Goal: Task Accomplishment & Management: Complete application form

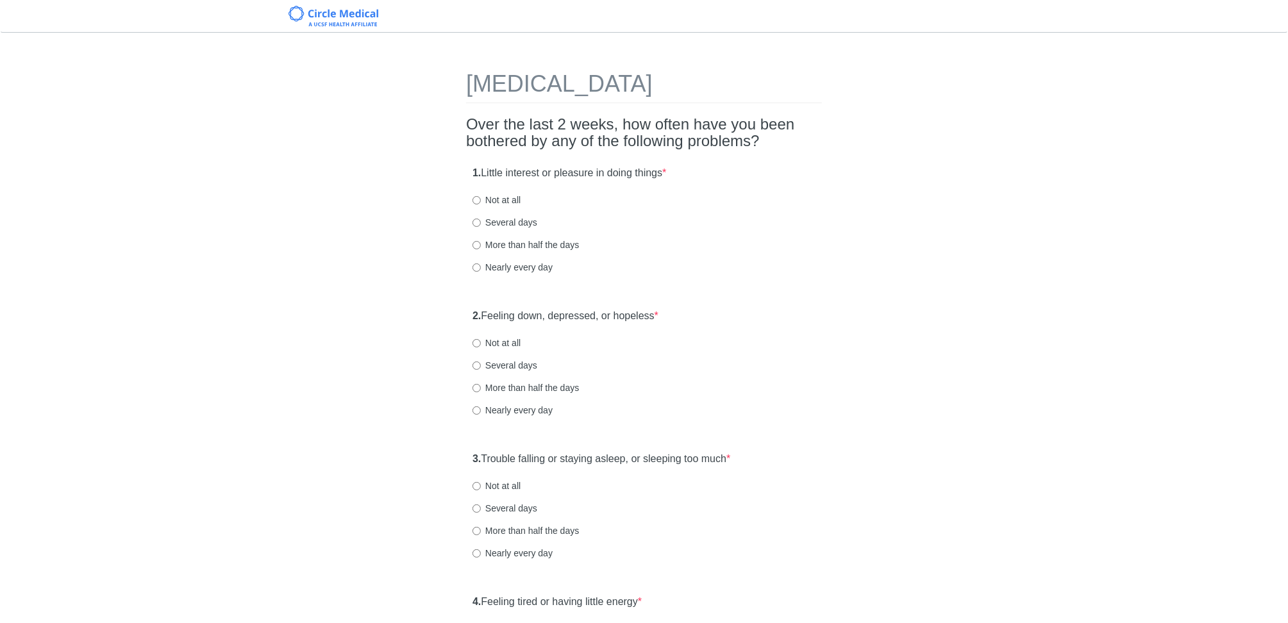
click at [490, 200] on label "Not at all" at bounding box center [496, 200] width 48 height 13
click at [481, 200] on input "Not at all" at bounding box center [476, 200] width 8 height 8
radio input "true"
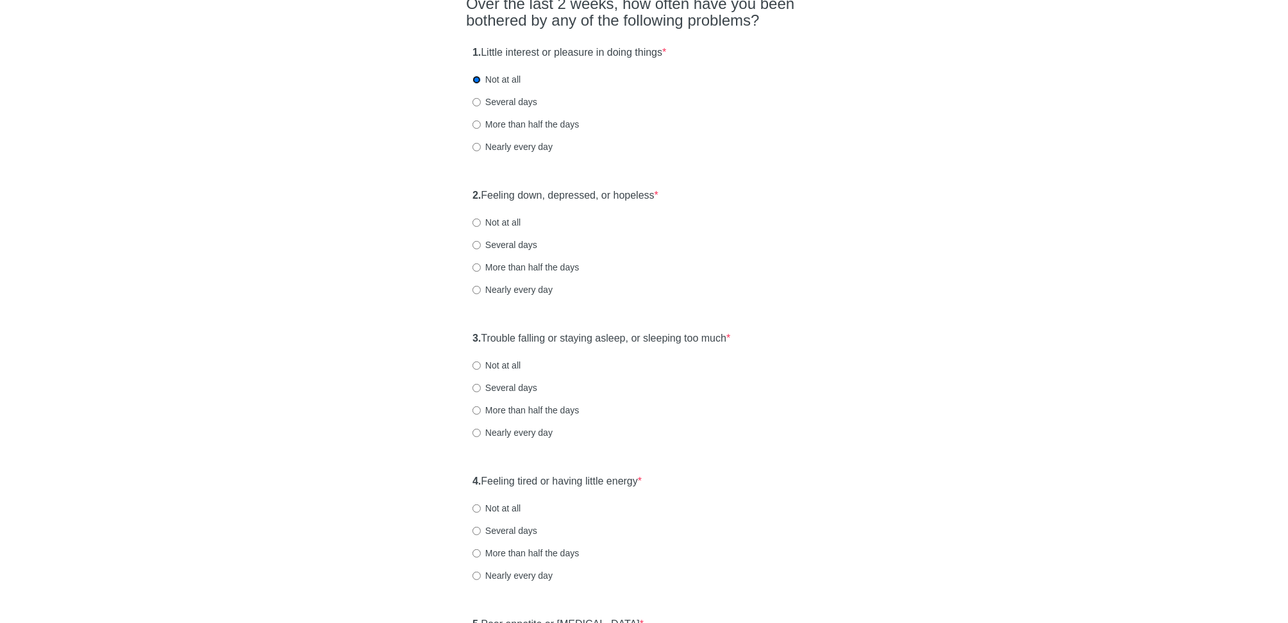
scroll to position [167, 0]
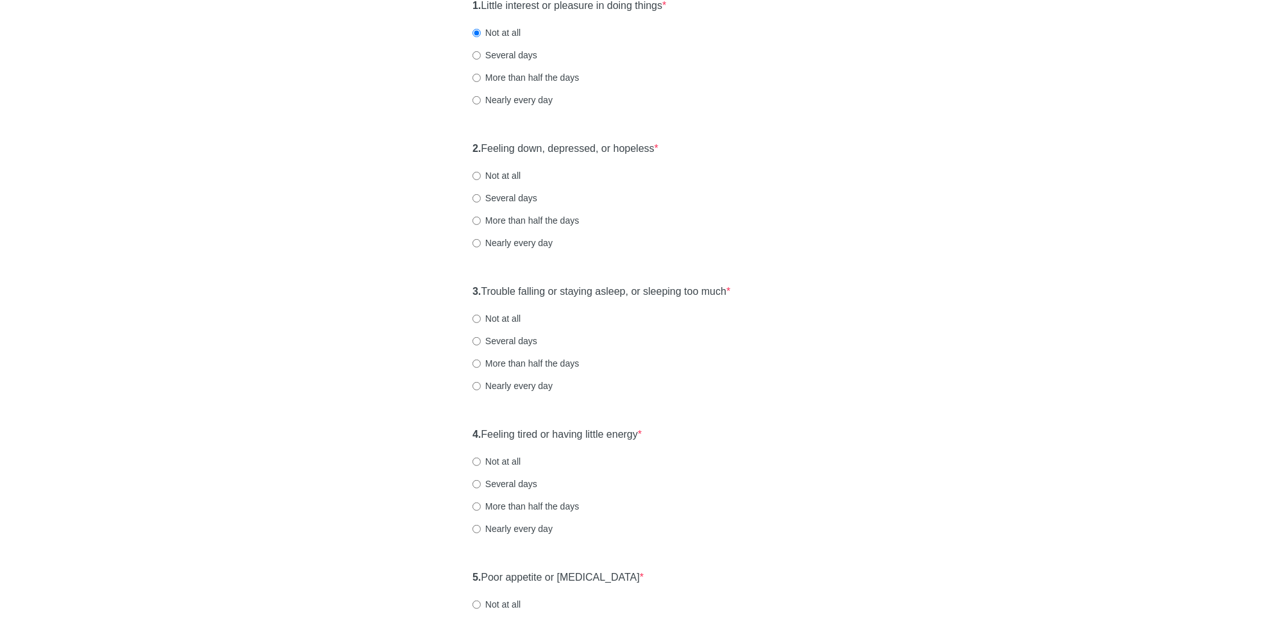
click at [509, 196] on label "Several days" at bounding box center [504, 198] width 65 height 13
click at [481, 196] on input "Several days" at bounding box center [476, 198] width 8 height 8
radio input "true"
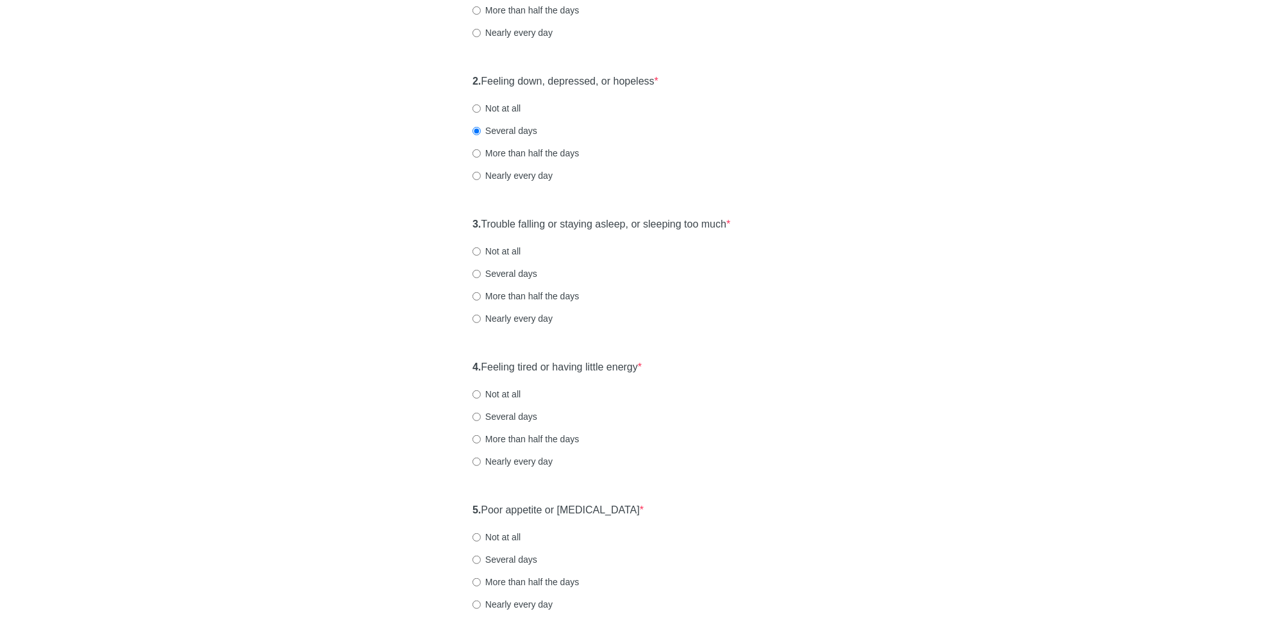
click at [520, 239] on div "3. Trouble falling or staying asleep, or sleeping too much * Not at all Several…" at bounding box center [644, 277] width 356 height 133
click at [515, 251] on label "Not at all" at bounding box center [496, 251] width 48 height 13
click at [481, 251] on input "Not at all" at bounding box center [476, 251] width 8 height 8
radio input "true"
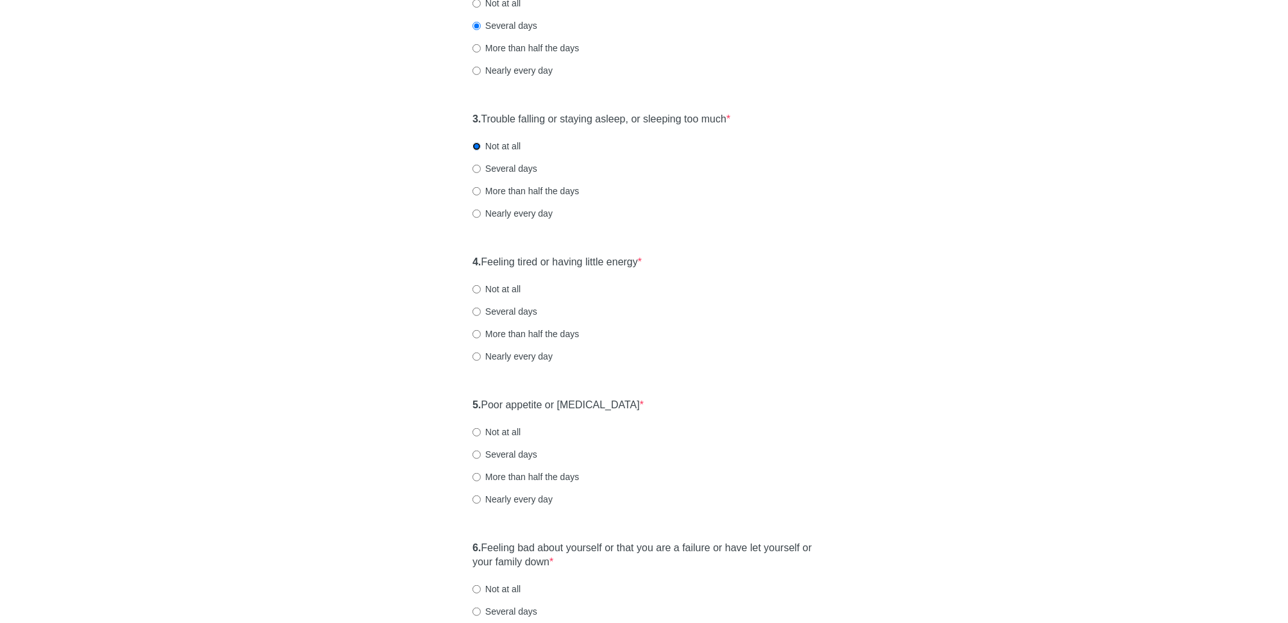
scroll to position [374, 0]
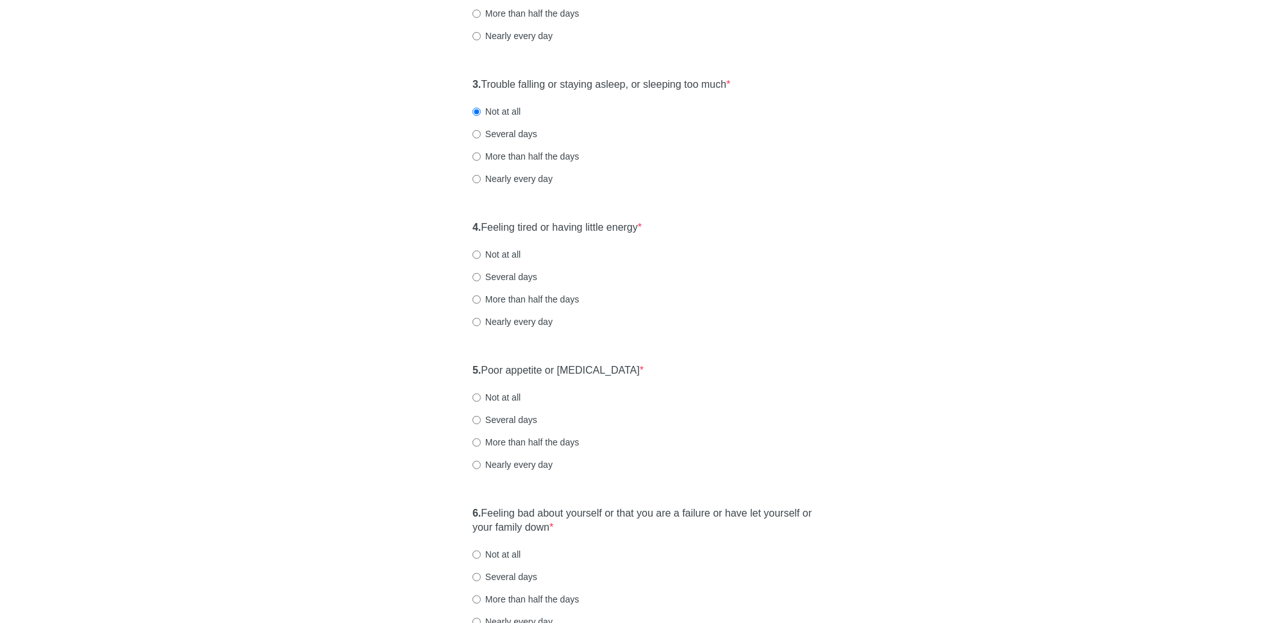
click at [508, 274] on label "Several days" at bounding box center [504, 277] width 65 height 13
click at [481, 274] on input "Several days" at bounding box center [476, 277] width 8 height 8
radio input "true"
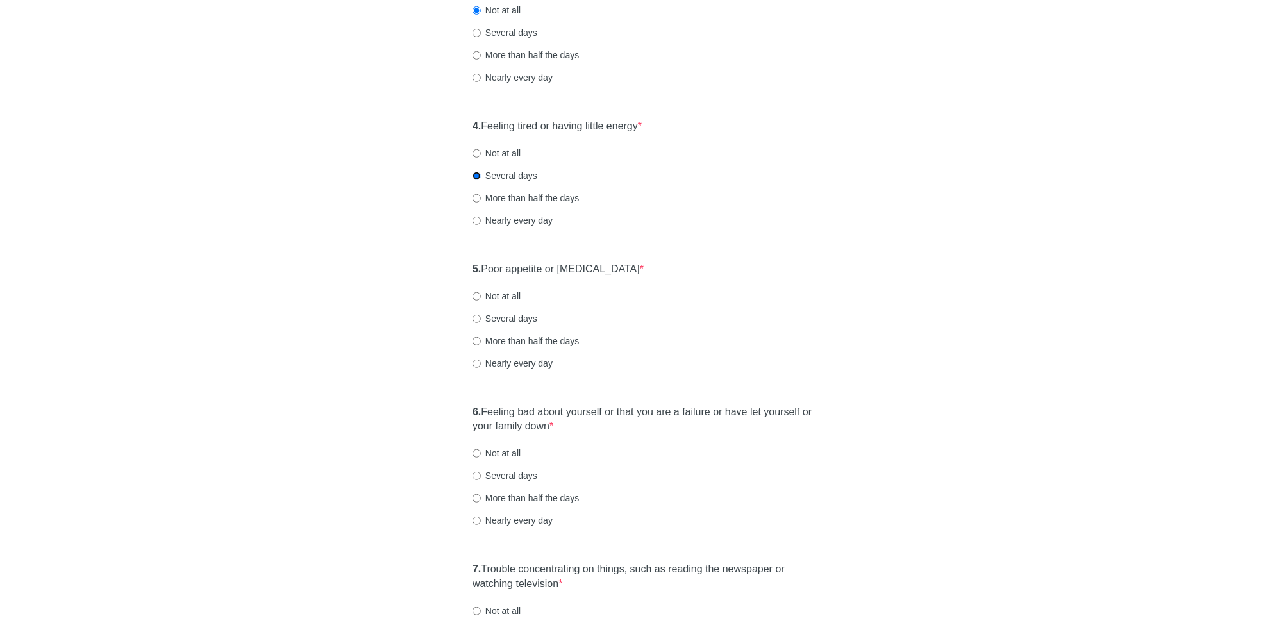
scroll to position [478, 0]
click at [506, 291] on label "Not at all" at bounding box center [496, 294] width 48 height 13
click at [481, 291] on input "Not at all" at bounding box center [476, 294] width 8 height 8
radio input "true"
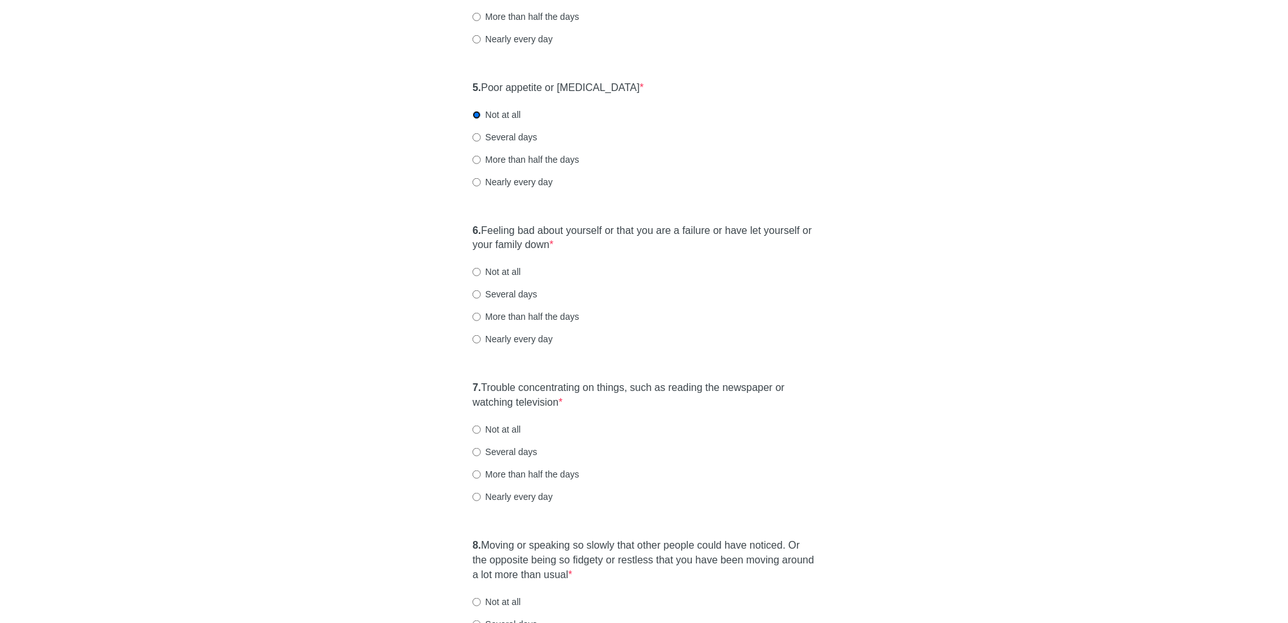
scroll to position [667, 0]
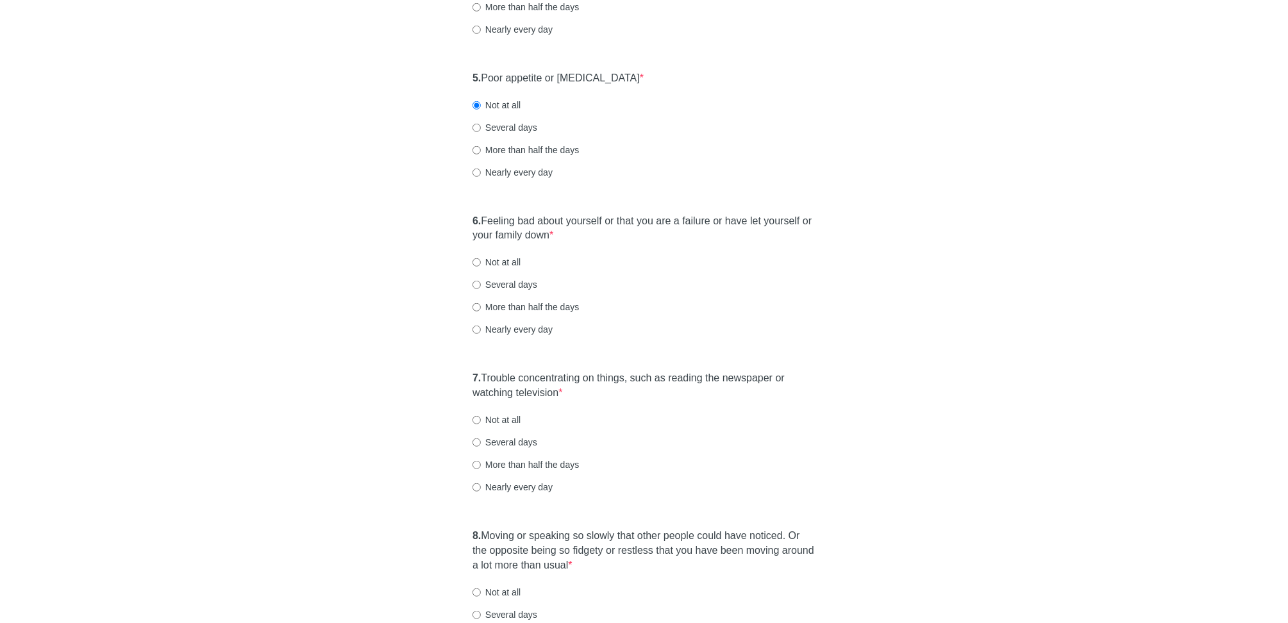
click at [503, 263] on label "Not at all" at bounding box center [496, 262] width 48 height 13
click at [481, 263] on input "Not at all" at bounding box center [476, 262] width 8 height 8
radio input "true"
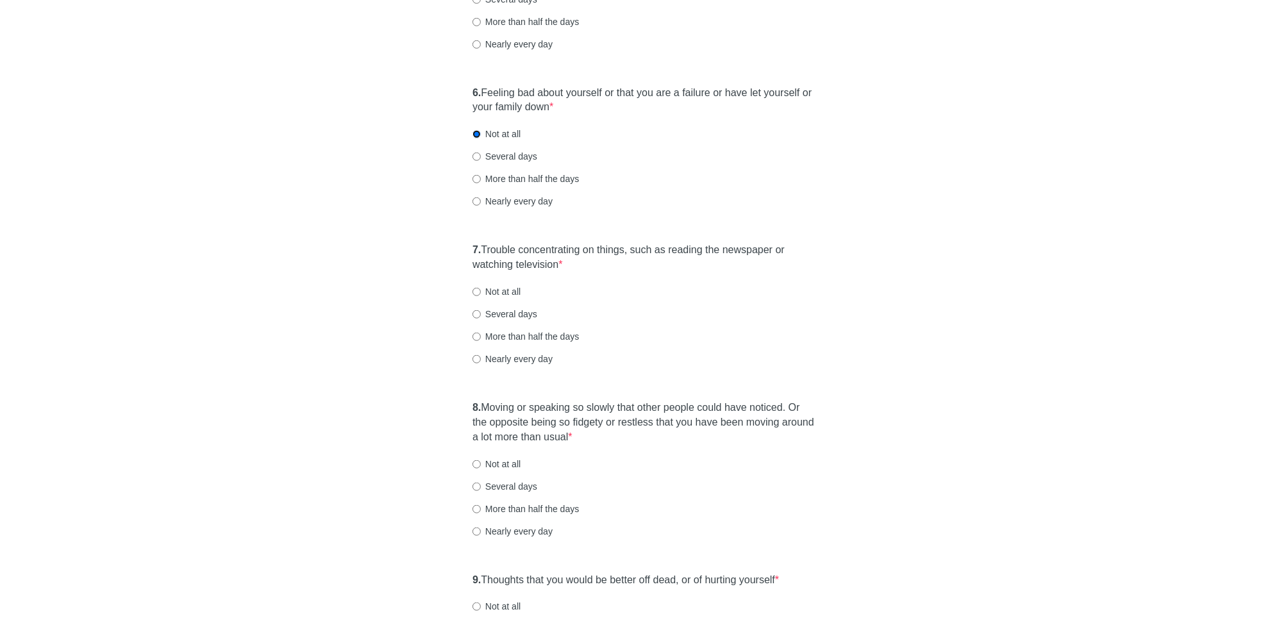
scroll to position [799, 0]
click at [515, 283] on label "Not at all" at bounding box center [496, 287] width 48 height 13
click at [481, 284] on input "Not at all" at bounding box center [476, 288] width 8 height 8
radio input "true"
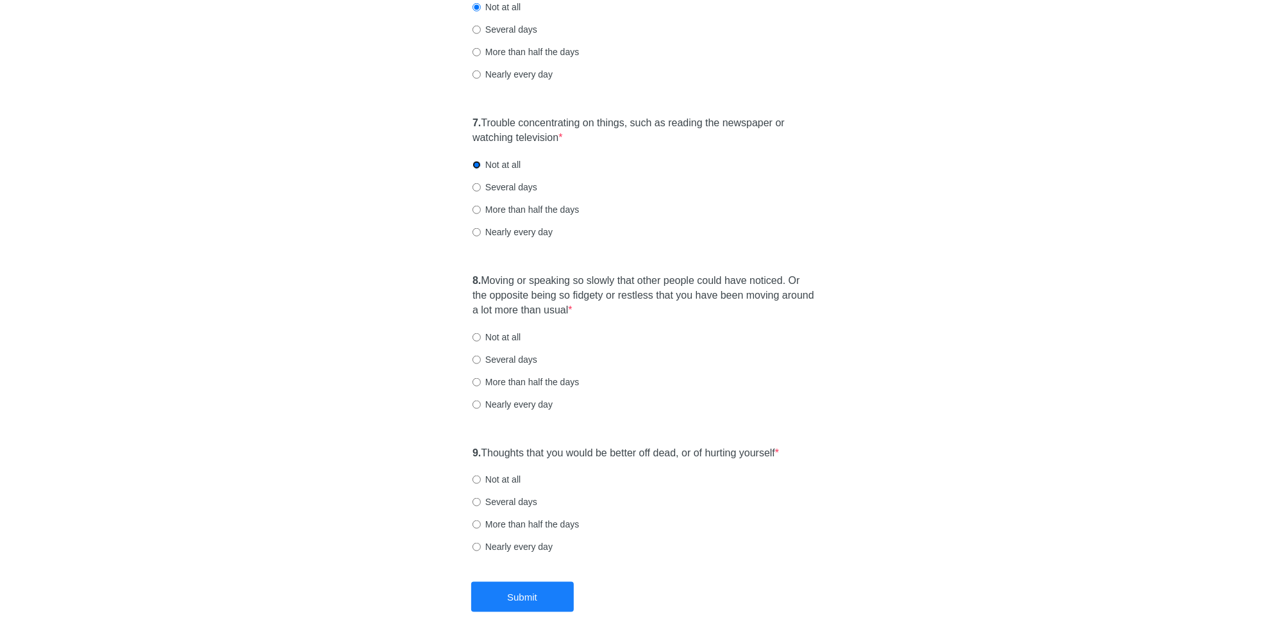
scroll to position [923, 0]
click at [509, 334] on label "Not at all" at bounding box center [496, 335] width 48 height 13
click at [481, 334] on input "Not at all" at bounding box center [476, 336] width 8 height 8
radio input "true"
click at [492, 475] on label "Not at all" at bounding box center [496, 478] width 48 height 13
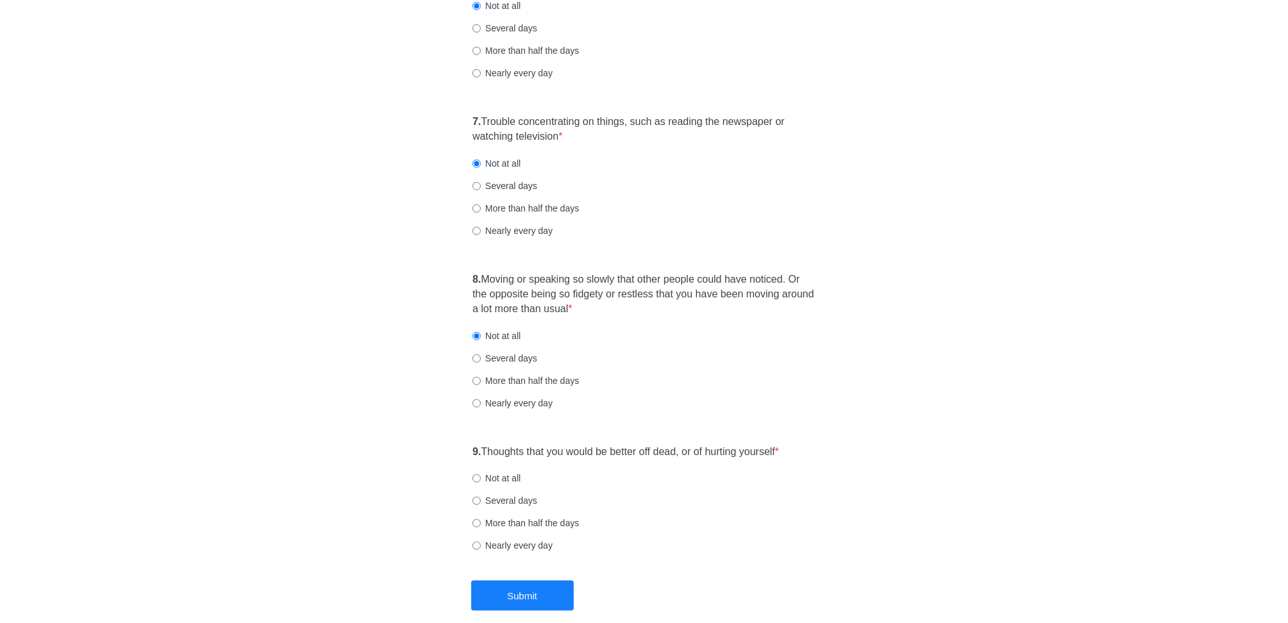
click at [481, 475] on input "Not at all" at bounding box center [476, 478] width 8 height 8
radio input "true"
click at [504, 598] on button "Submit" at bounding box center [522, 596] width 103 height 30
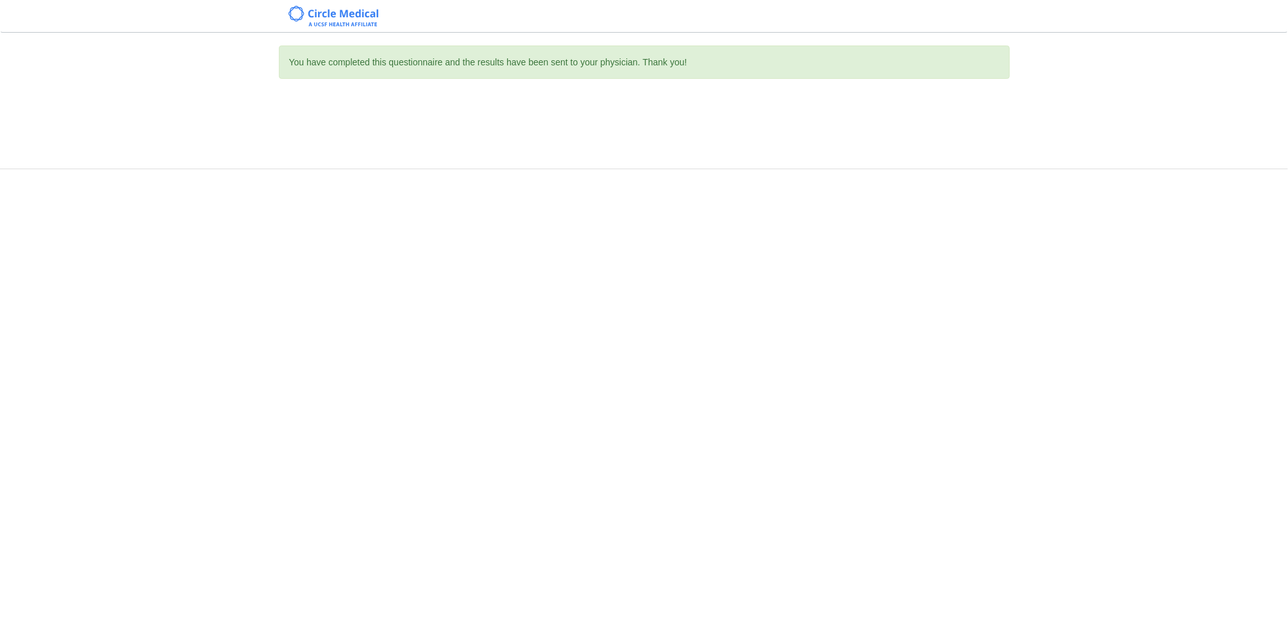
scroll to position [0, 0]
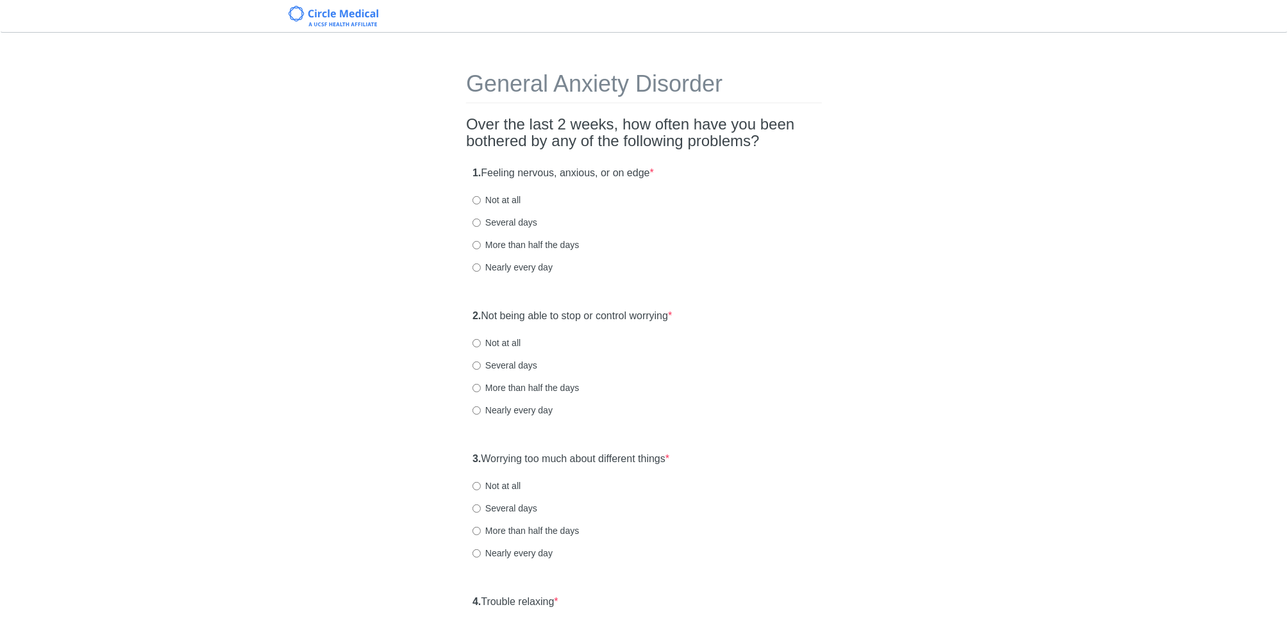
click at [499, 244] on label "More than half the days" at bounding box center [525, 244] width 106 height 13
click at [481, 244] on input "More than half the days" at bounding box center [476, 245] width 8 height 8
radio input "true"
click at [507, 216] on label "Several days" at bounding box center [504, 222] width 65 height 13
click at [481, 219] on input "Several days" at bounding box center [476, 223] width 8 height 8
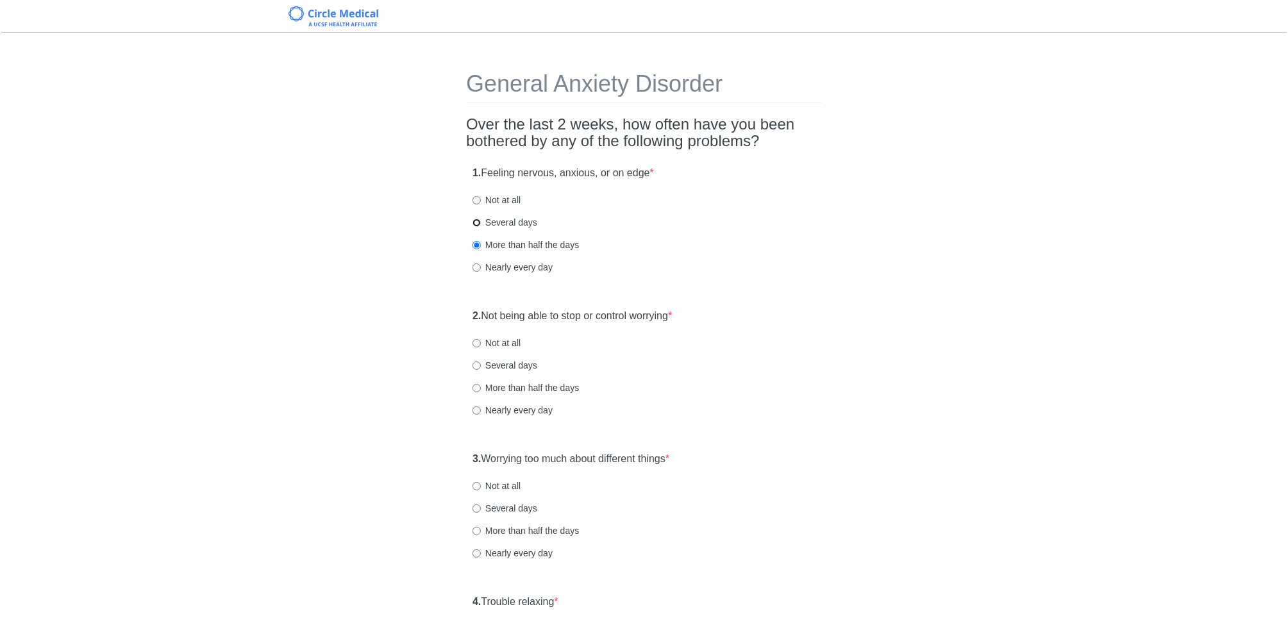
radio input "true"
click at [511, 361] on label "Several days" at bounding box center [504, 365] width 65 height 13
click at [481, 362] on input "Several days" at bounding box center [476, 366] width 8 height 8
radio input "true"
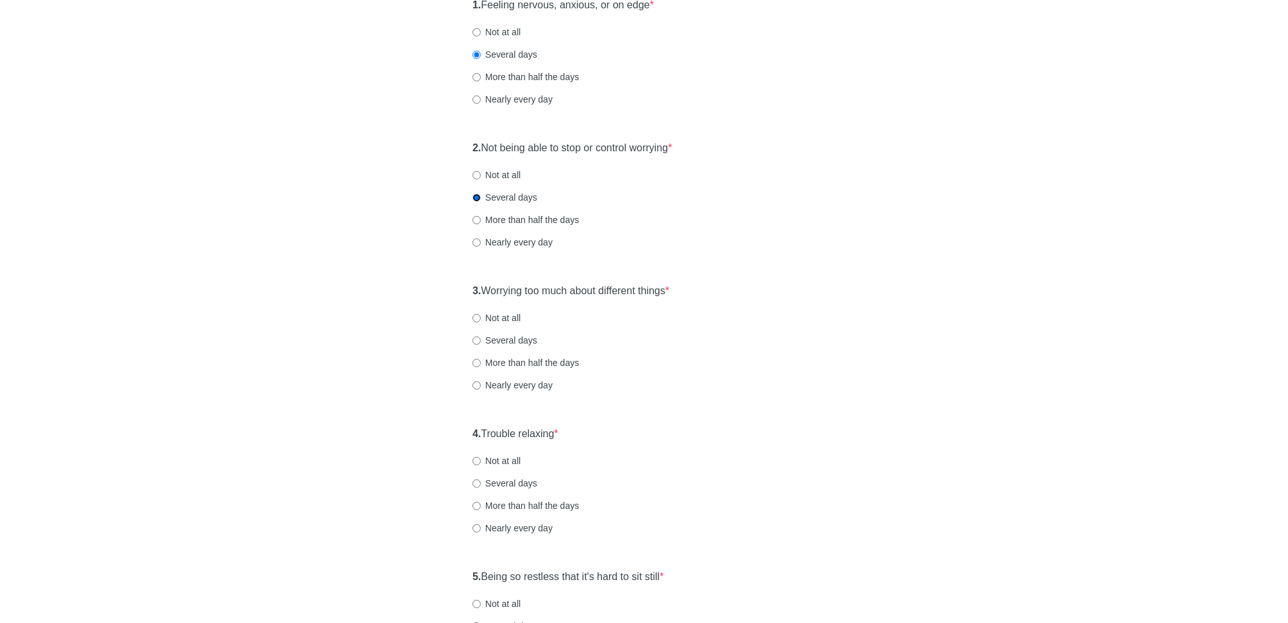
scroll to position [223, 0]
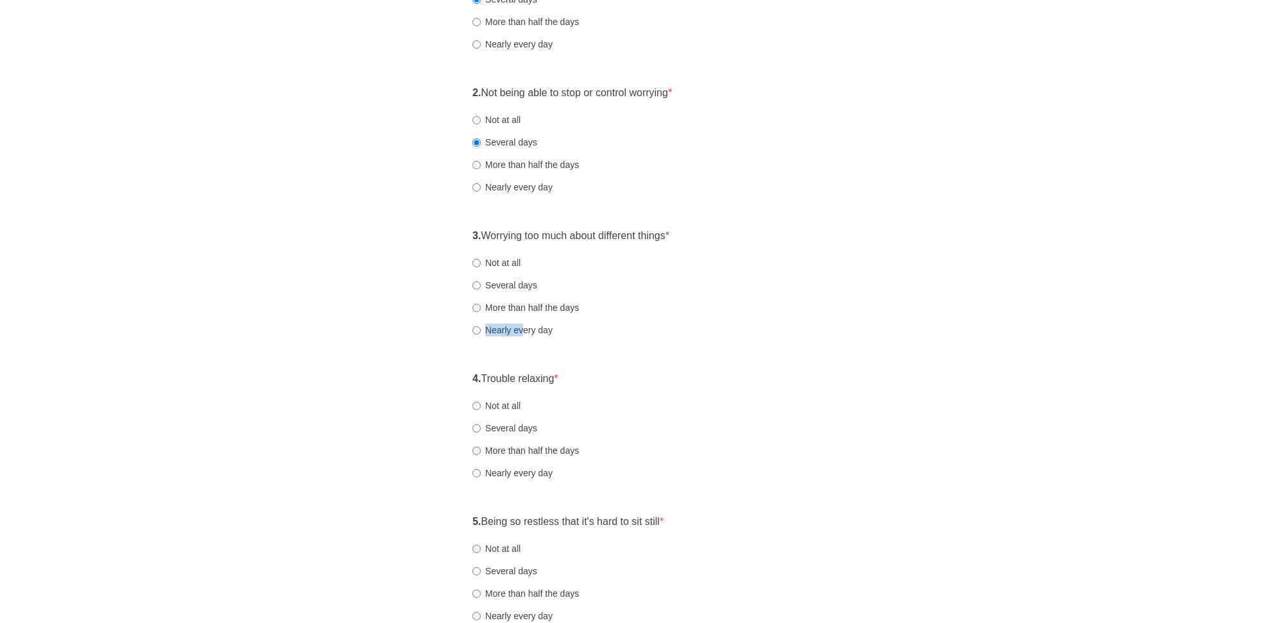
click at [522, 320] on div "3. Worrying too much about different things * Not at all Several days More than…" at bounding box center [644, 288] width 356 height 133
click at [521, 334] on label "Nearly every day" at bounding box center [512, 330] width 80 height 13
click at [481, 334] on input "Nearly every day" at bounding box center [476, 330] width 8 height 8
radio input "true"
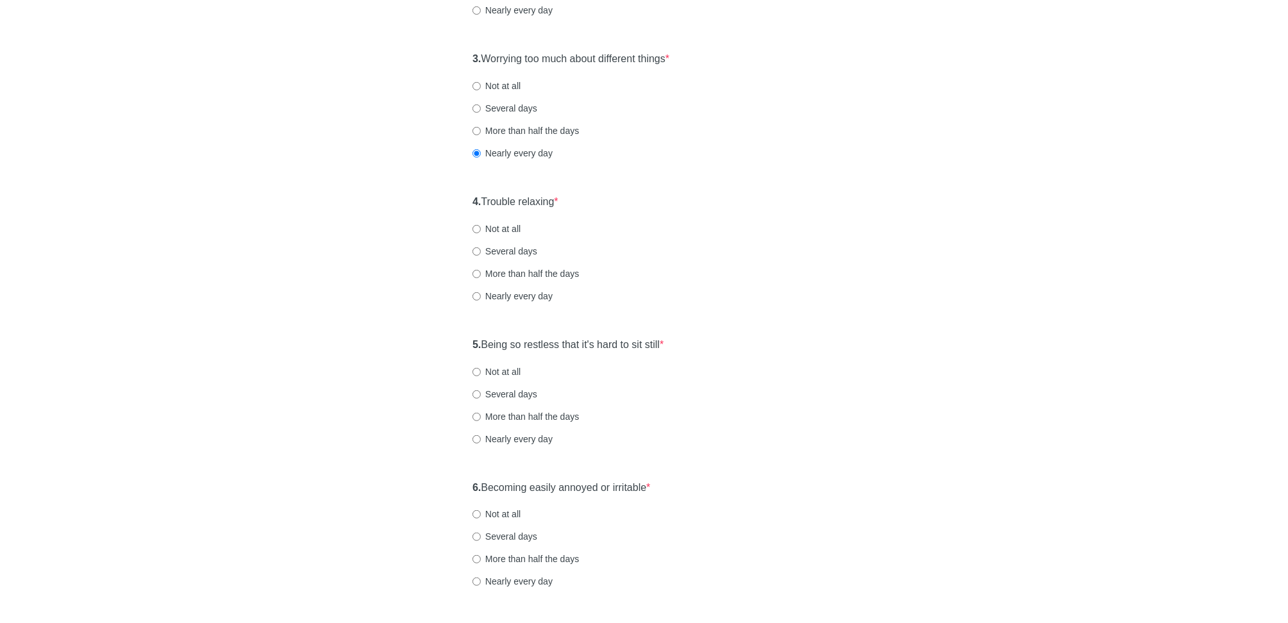
click at [520, 292] on label "Nearly every day" at bounding box center [512, 296] width 80 height 13
click at [481, 292] on input "Nearly every day" at bounding box center [476, 296] width 8 height 8
radio input "true"
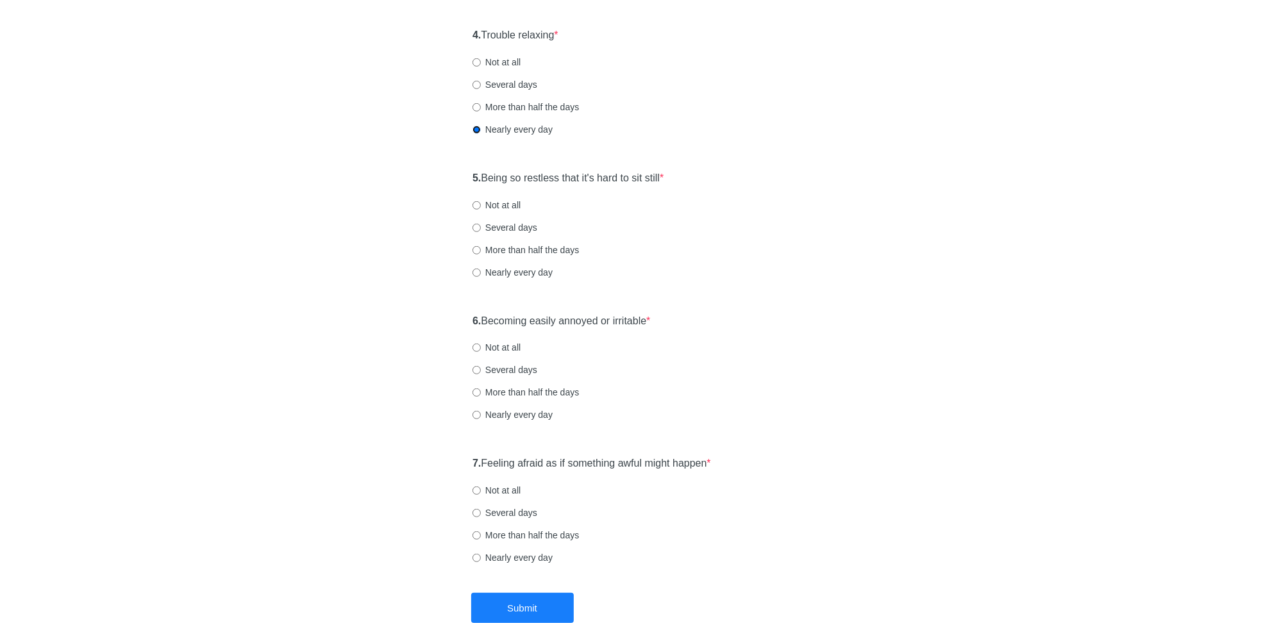
scroll to position [626, 0]
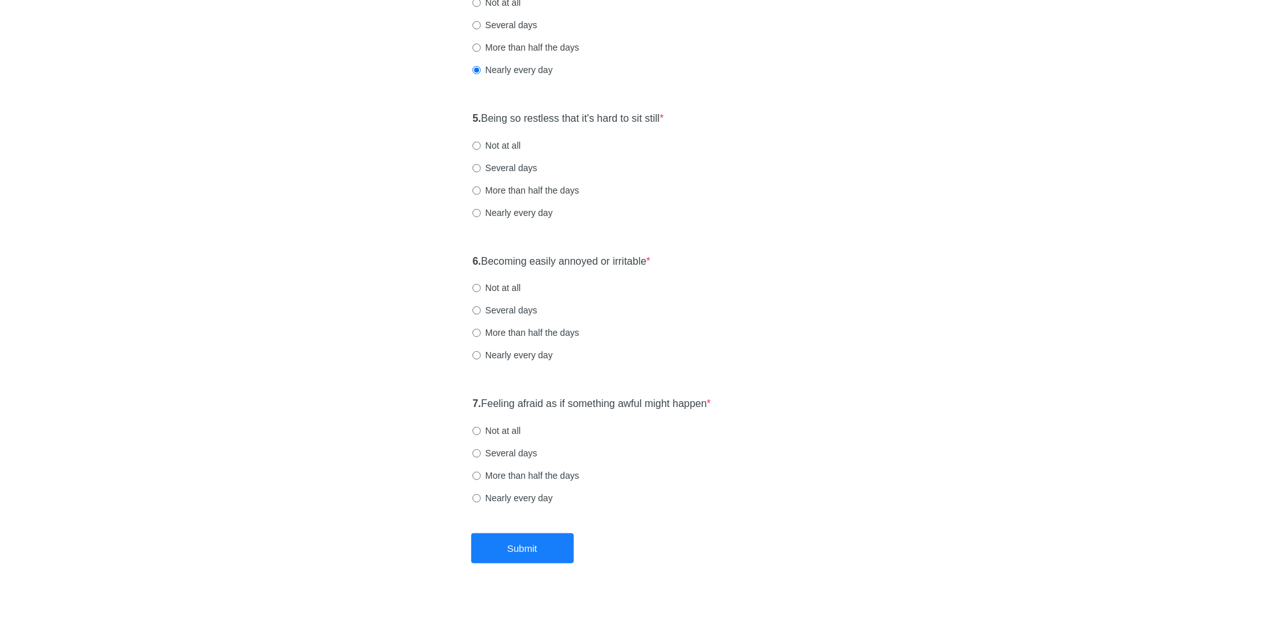
click at [513, 163] on label "Several days" at bounding box center [504, 168] width 65 height 13
click at [481, 164] on input "Several days" at bounding box center [476, 168] width 8 height 8
radio input "true"
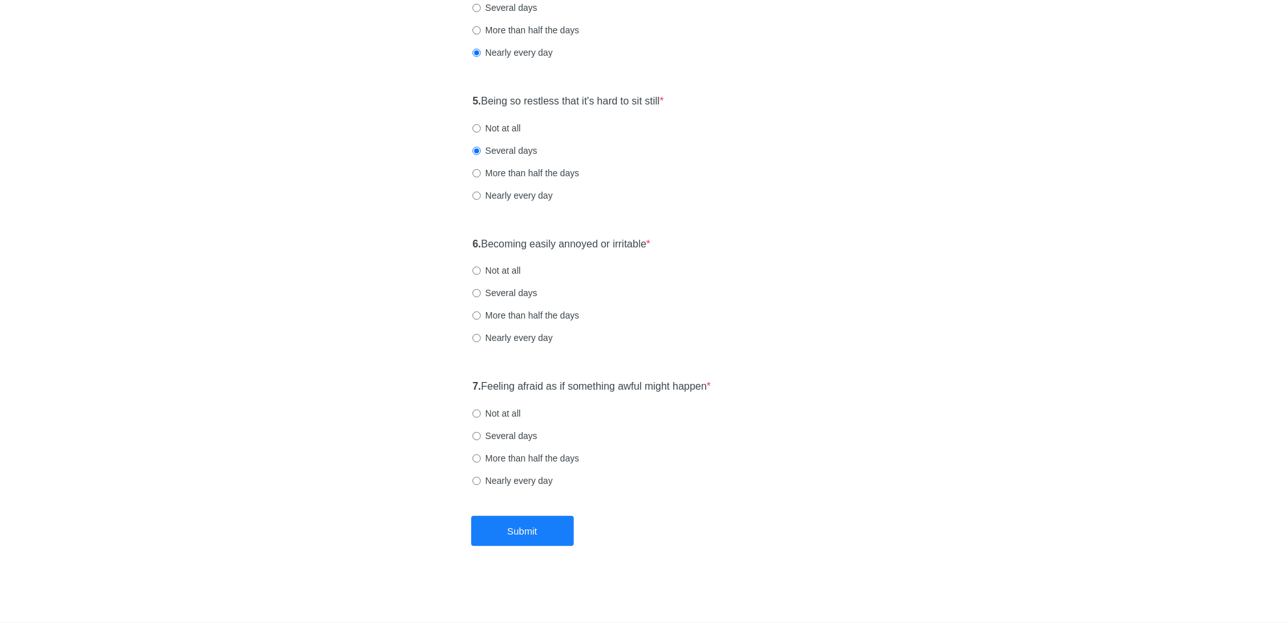
click at [512, 316] on label "More than half the days" at bounding box center [525, 315] width 106 height 13
click at [481, 316] on input "More than half the days" at bounding box center [476, 316] width 8 height 8
radio input "true"
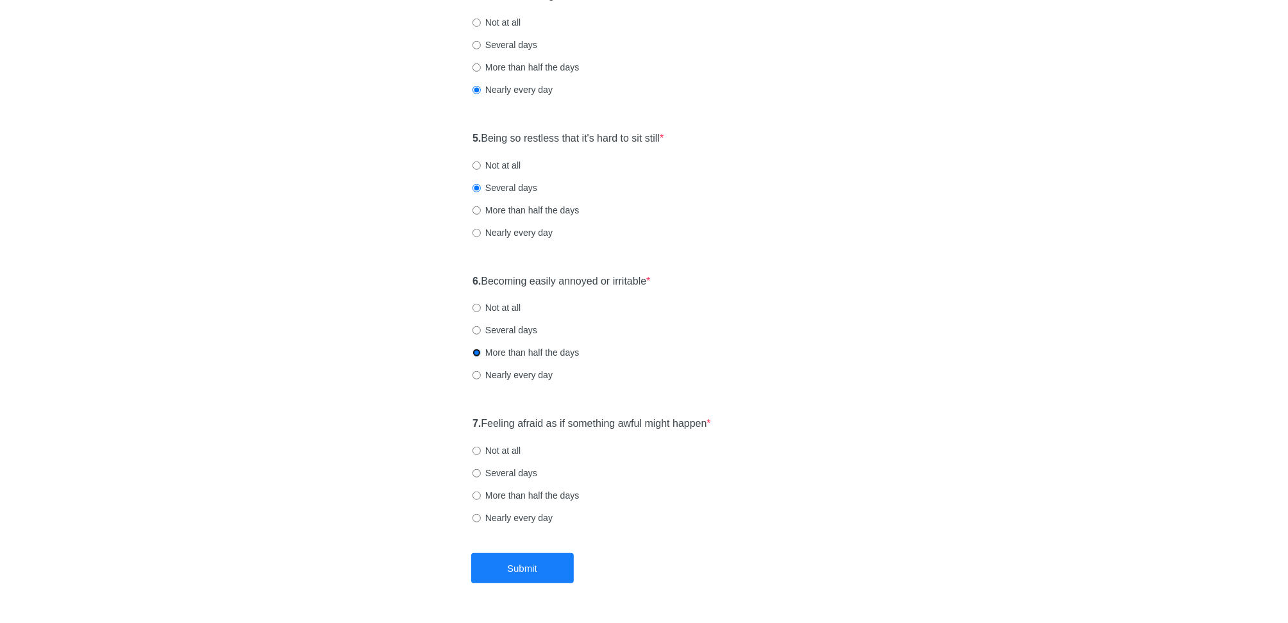
scroll to position [593, 0]
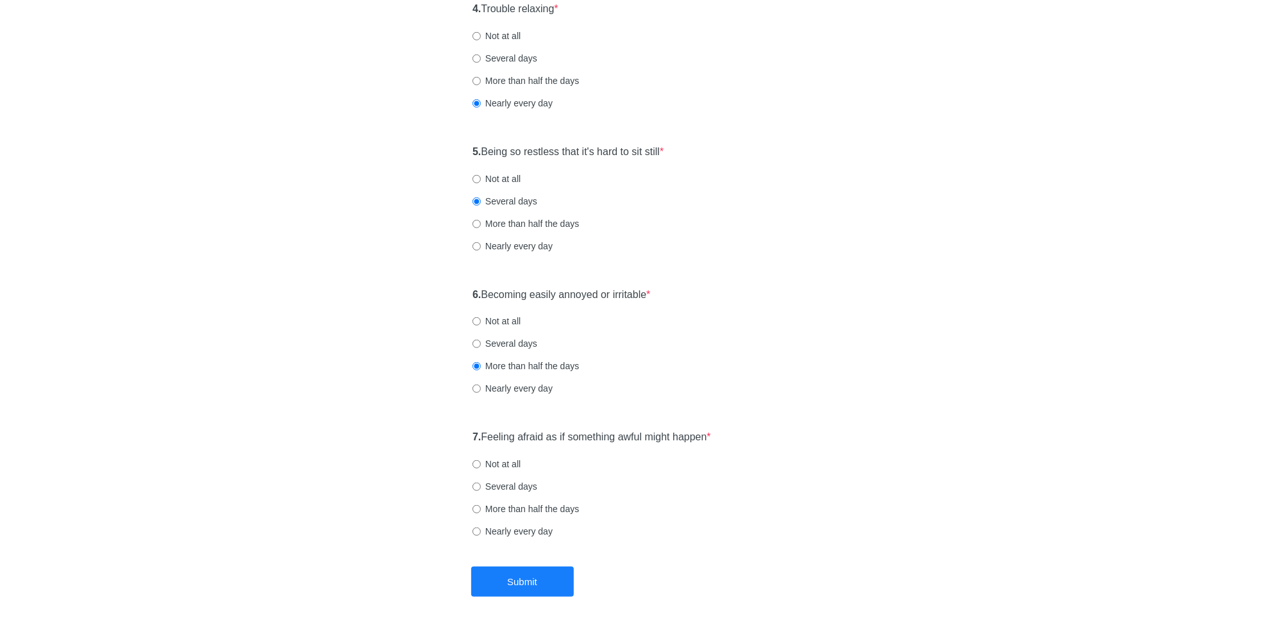
click at [519, 459] on label "Not at all" at bounding box center [496, 464] width 48 height 13
click at [481, 460] on input "Not at all" at bounding box center [476, 464] width 8 height 8
radio input "true"
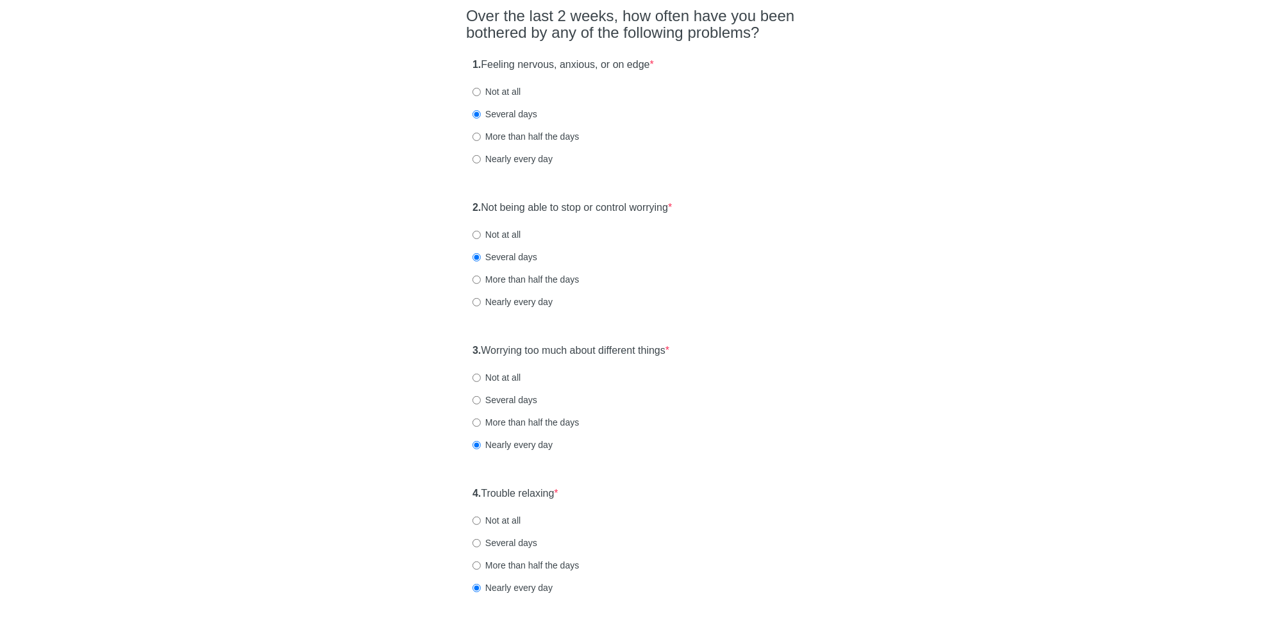
scroll to position [644, 0]
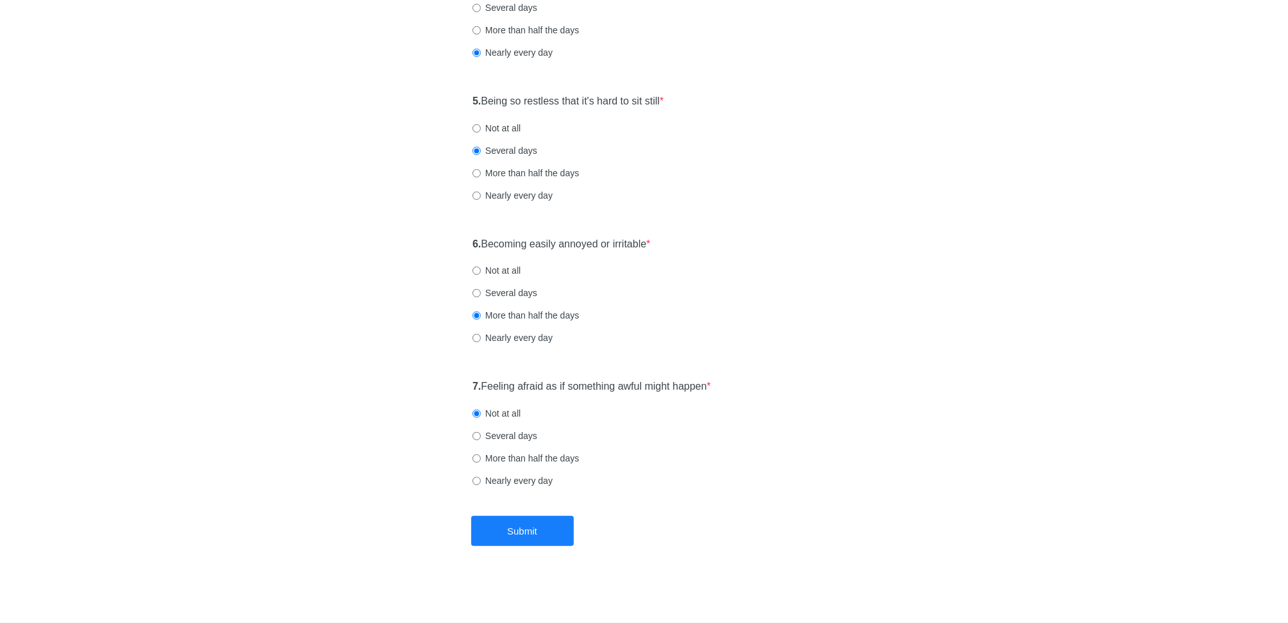
click at [492, 520] on button "Submit" at bounding box center [522, 531] width 103 height 30
